Goal: Information Seeking & Learning: Learn about a topic

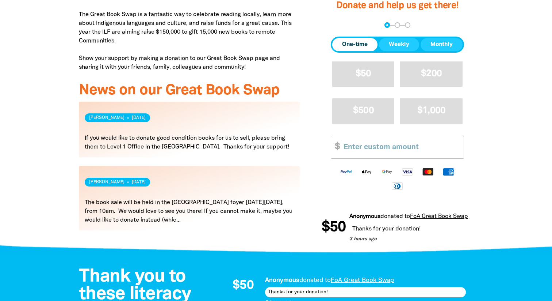
scroll to position [295, 0]
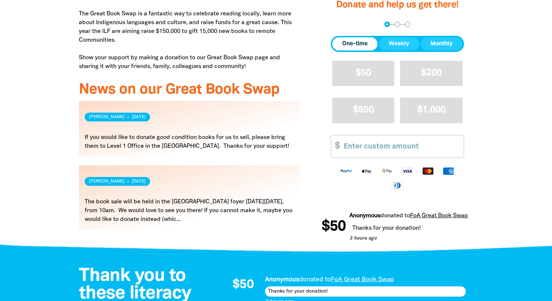
click at [83, 116] on link "Read more" at bounding box center [189, 129] width 221 height 56
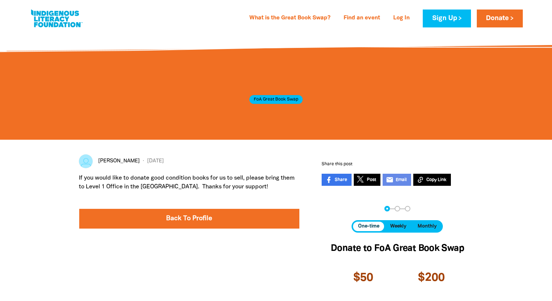
click at [111, 160] on link at bounding box center [109, 161] width 61 height 14
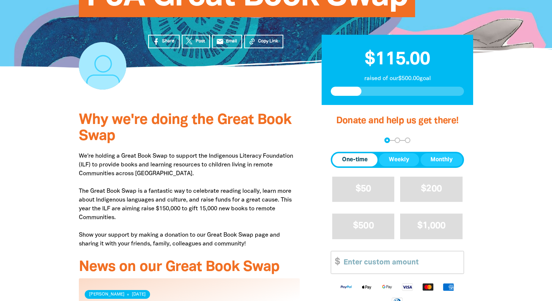
scroll to position [127, 0]
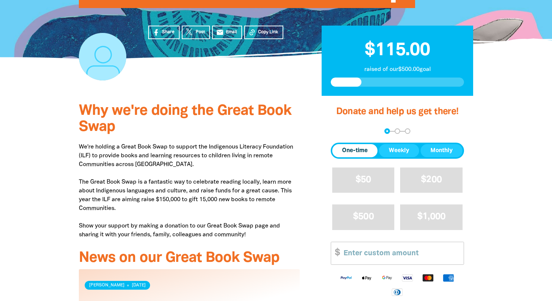
click at [49, 193] on div at bounding box center [276, 256] width 552 height 321
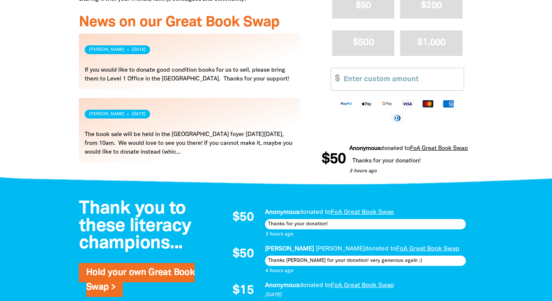
scroll to position [366, 0]
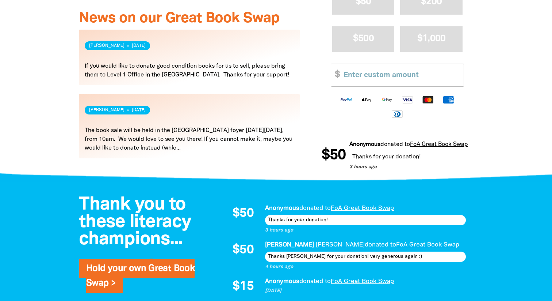
click at [210, 144] on link "Read more" at bounding box center [189, 126] width 221 height 64
